Goal: Information Seeking & Learning: Understand process/instructions

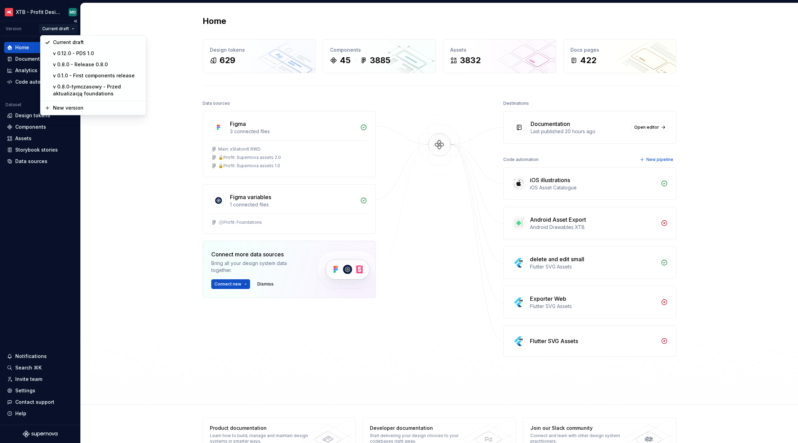
click at [59, 26] on html "XTB - Profit Design System MD Version Current draft Home Documentation Analytic…" at bounding box center [399, 221] width 798 height 443
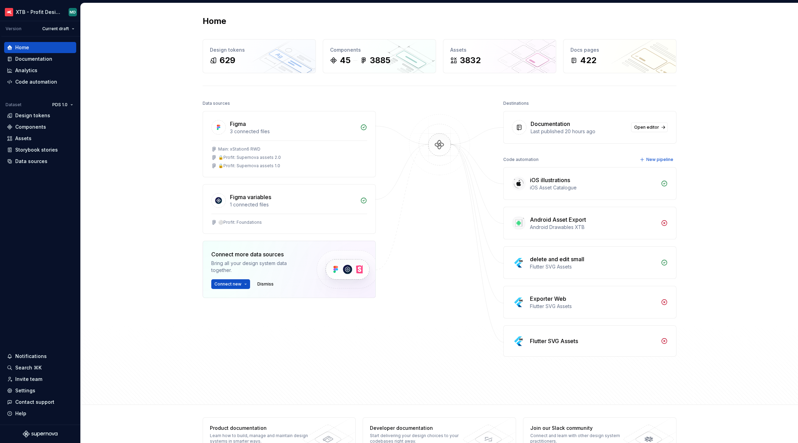
click at [120, 29] on html "XTB - Profit Design System MD Version Current draft Home Documentation Analytic…" at bounding box center [399, 221] width 798 height 443
click at [59, 11] on html "XTB - Profit Design System MD Version Current draft Home Documentation Analytic…" at bounding box center [399, 221] width 798 height 443
click at [120, 37] on html "XTB - Profit Design System MD Version Current draft Home Documentation Analytic…" at bounding box center [399, 221] width 798 height 443
click at [20, 63] on div "Documentation" at bounding box center [40, 58] width 72 height 11
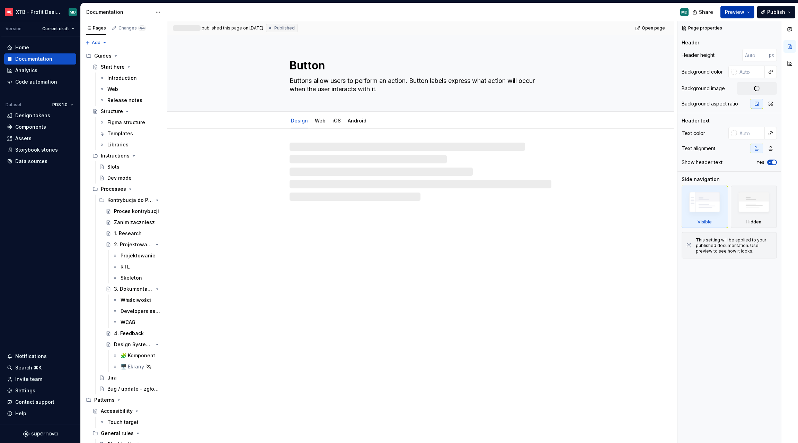
click at [741, 14] on span "Preview" at bounding box center [734, 12] width 19 height 7
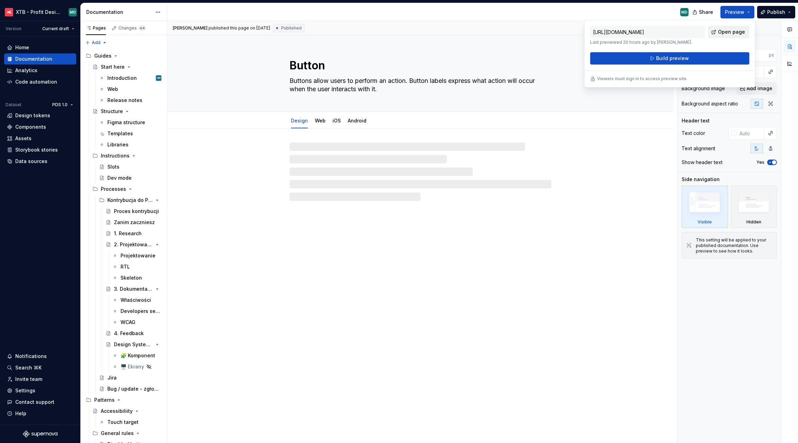
click at [727, 31] on span "Open page" at bounding box center [731, 31] width 27 height 7
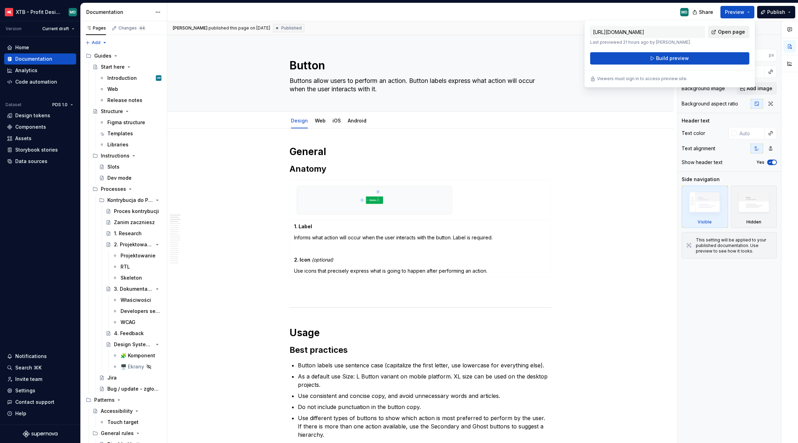
type textarea "*"
